Goal: Task Accomplishment & Management: Manage account settings

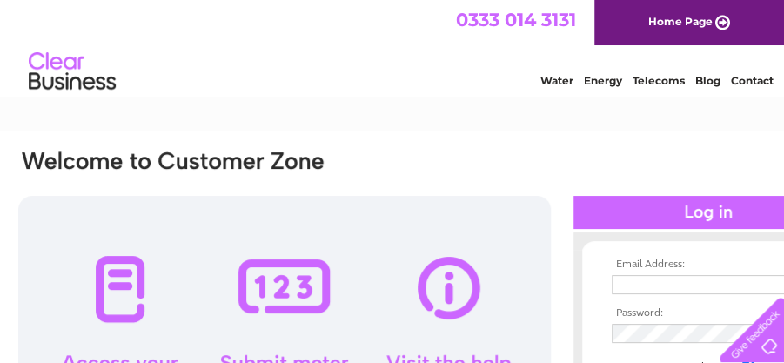
type input "alkas.ali16@gmail.com"
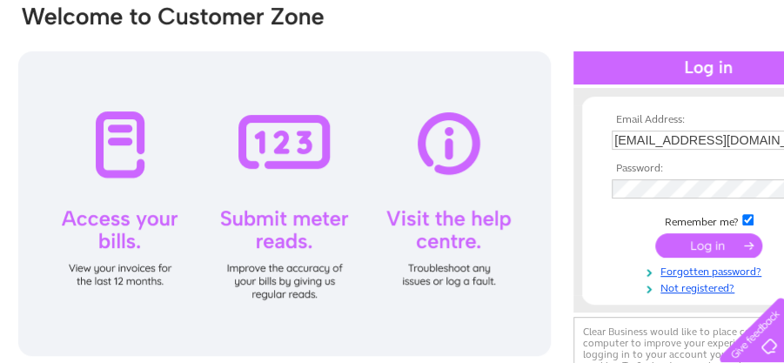
scroll to position [146, 0]
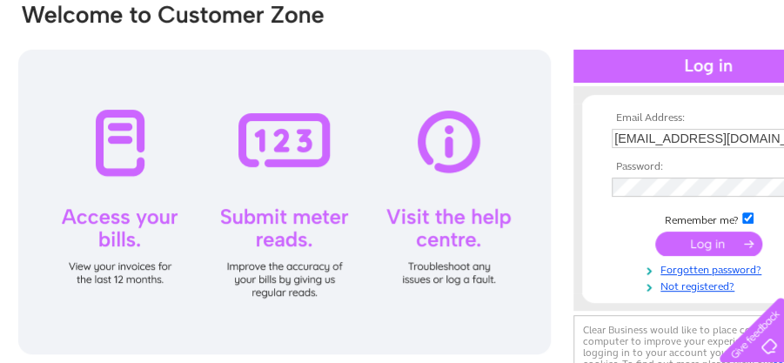
click at [694, 236] on input "submit" at bounding box center [709, 244] width 107 height 24
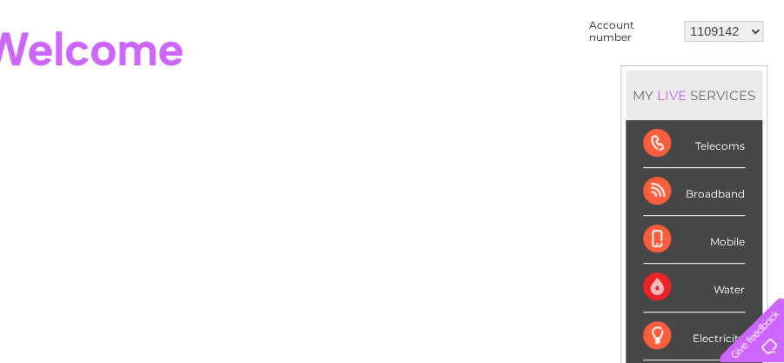
scroll to position [158, 77]
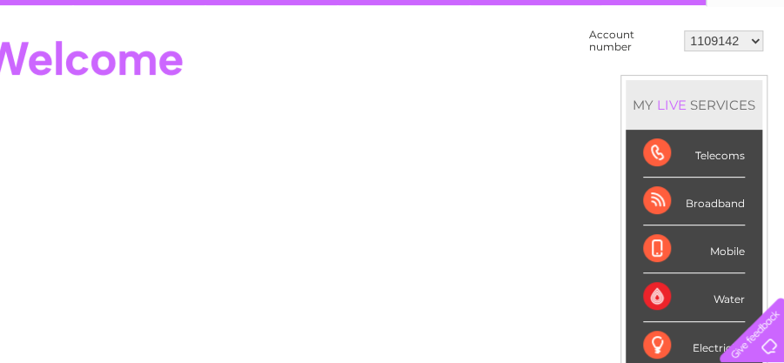
click at [754, 38] on select "1109142 1153832 30269386" at bounding box center [723, 40] width 79 height 21
select select "1153832"
click at [684, 30] on select "1109142 1153832 30269386" at bounding box center [723, 40] width 79 height 21
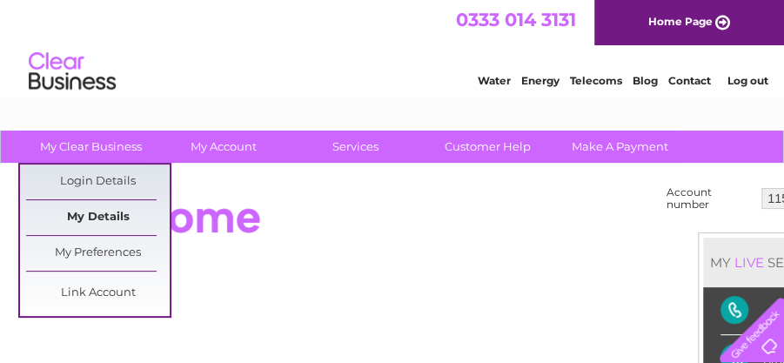
click at [104, 214] on link "My Details" at bounding box center [98, 217] width 144 height 35
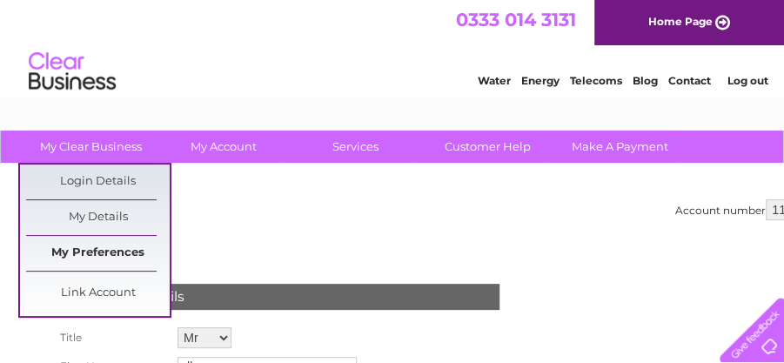
click at [100, 252] on link "My Preferences" at bounding box center [98, 253] width 144 height 35
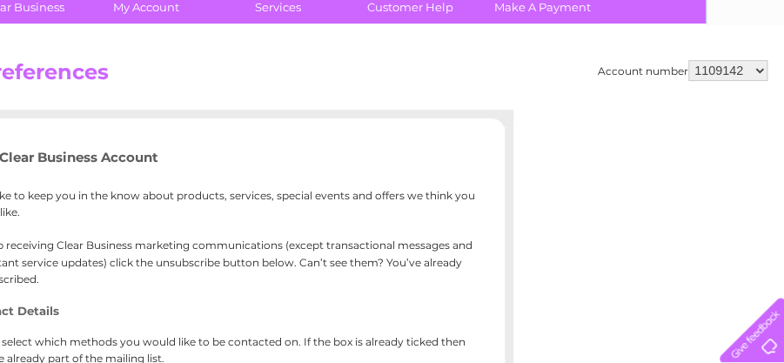
scroll to position [138, 77]
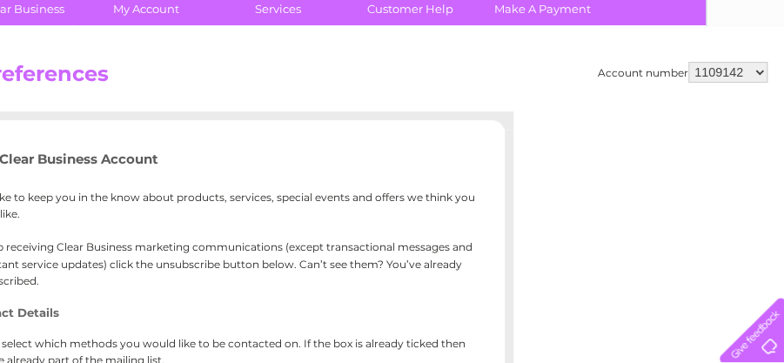
click at [760, 70] on select "1109142 1153832 30269386" at bounding box center [728, 72] width 79 height 21
select select "1153832"
click at [689, 62] on select "1109142 1153832 30269386" at bounding box center [728, 72] width 79 height 21
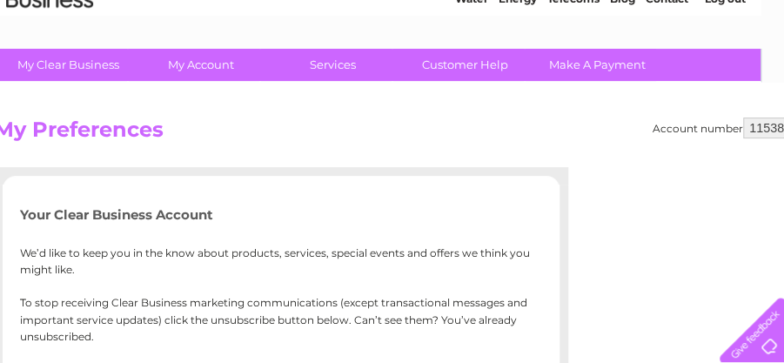
scroll to position [82, 77]
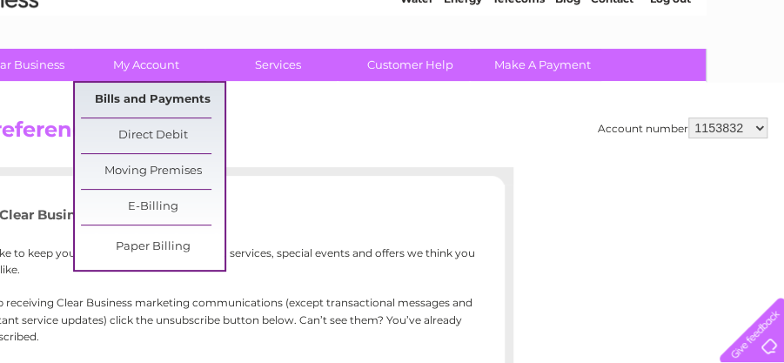
click at [136, 103] on link "Bills and Payments" at bounding box center [153, 100] width 144 height 35
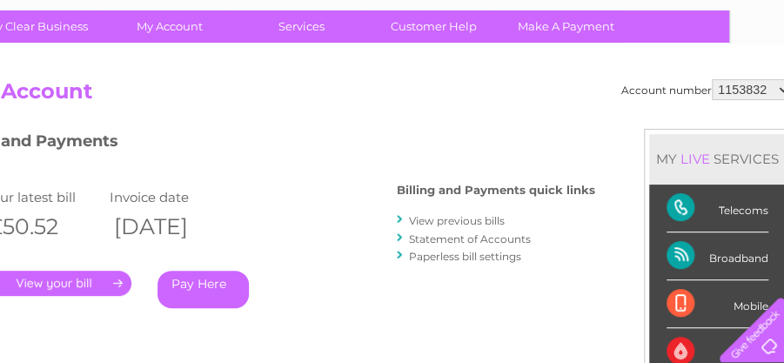
scroll to position [120, 0]
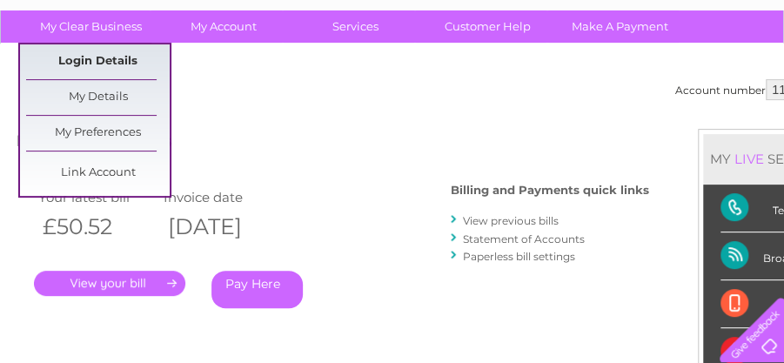
click at [94, 58] on link "Login Details" at bounding box center [98, 61] width 144 height 35
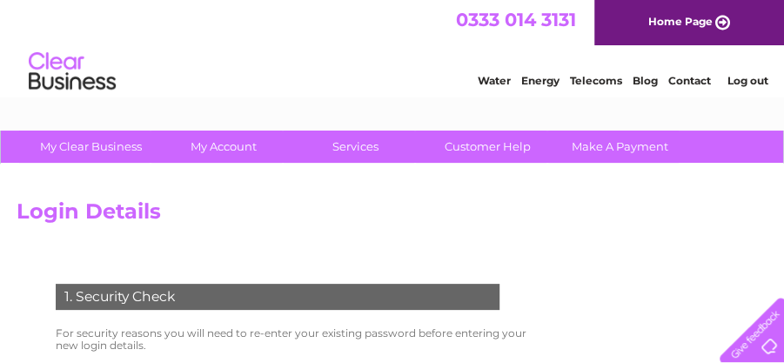
drag, startPoint x: 0, startPoint y: 3, endPoint x: 308, endPoint y: 57, distance: 312.7
click at [308, 57] on div "Water Energy Telecoms Blog Contact Log out" at bounding box center [392, 73] width 784 height 57
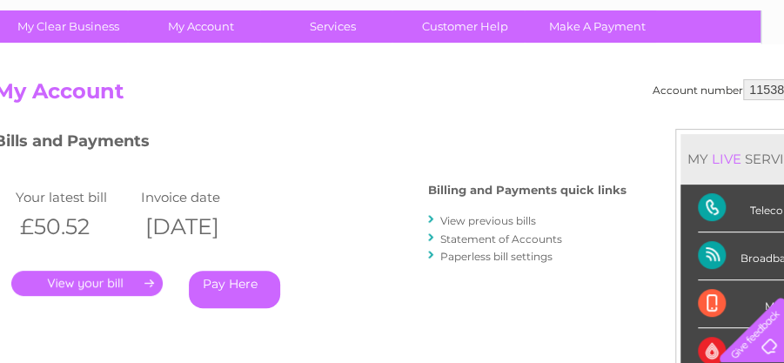
scroll to position [120, 77]
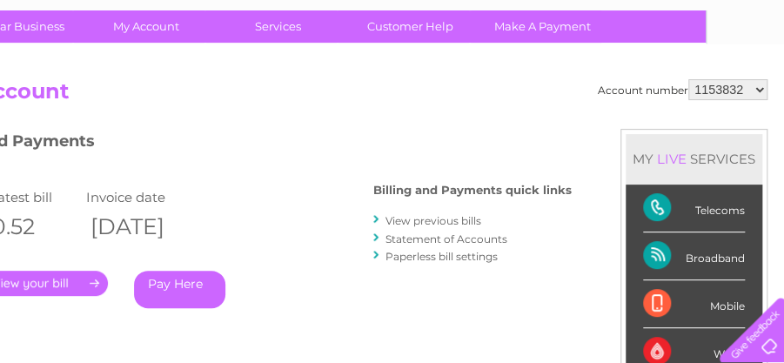
click at [758, 84] on select "1109142 1153832 30269386" at bounding box center [728, 89] width 79 height 21
select select "30269386"
click at [689, 79] on select "1109142 1153832 30269386" at bounding box center [728, 89] width 79 height 21
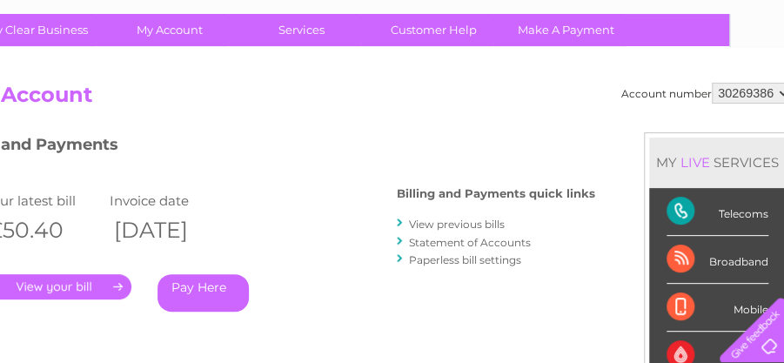
scroll to position [117, 0]
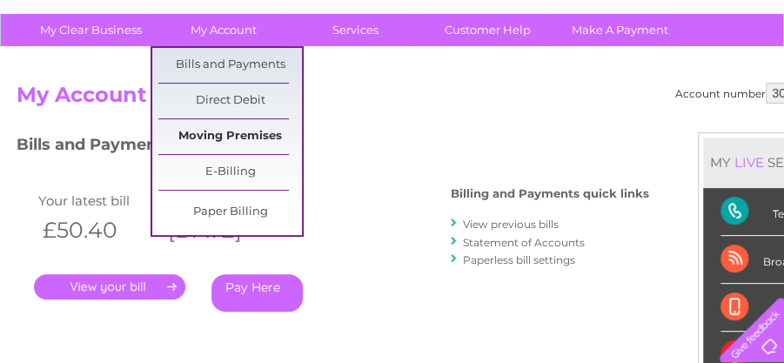
click at [239, 136] on link "Moving Premises" at bounding box center [230, 136] width 144 height 35
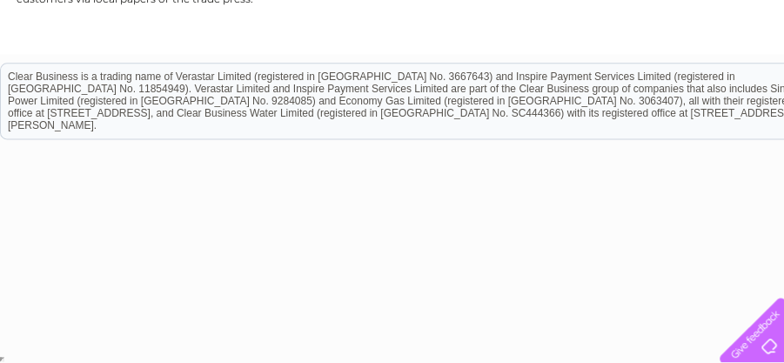
scroll to position [778, 0]
